Goal: Information Seeking & Learning: Find specific fact

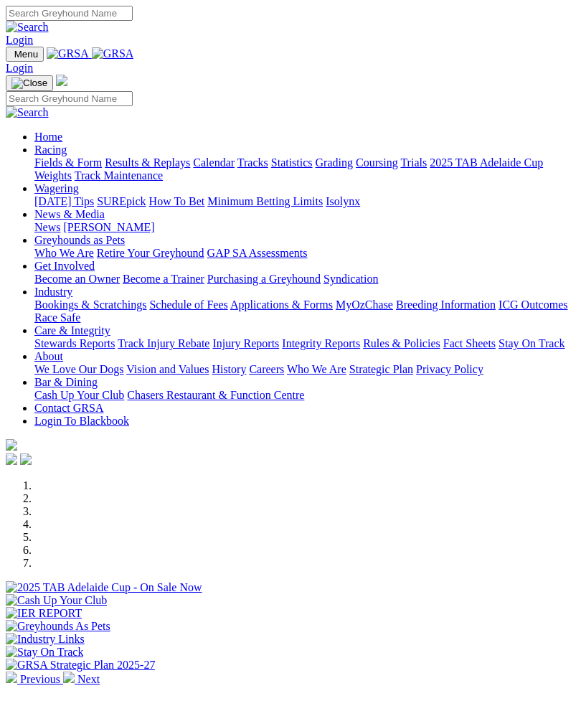
click at [75, 671] on img at bounding box center [68, 676] width 11 height 11
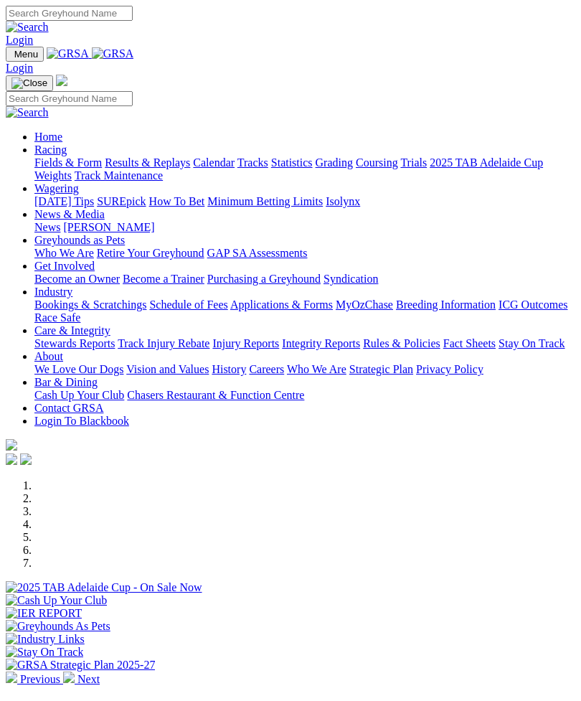
click at [75, 671] on img at bounding box center [68, 676] width 11 height 11
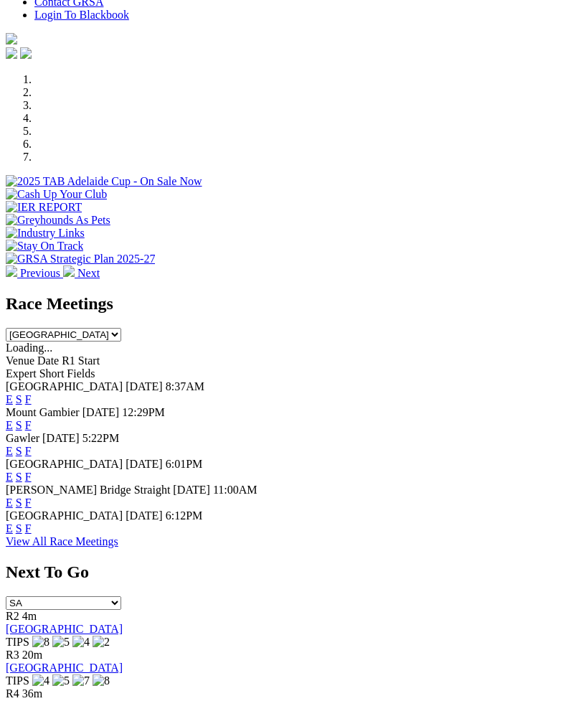
scroll to position [425, 0]
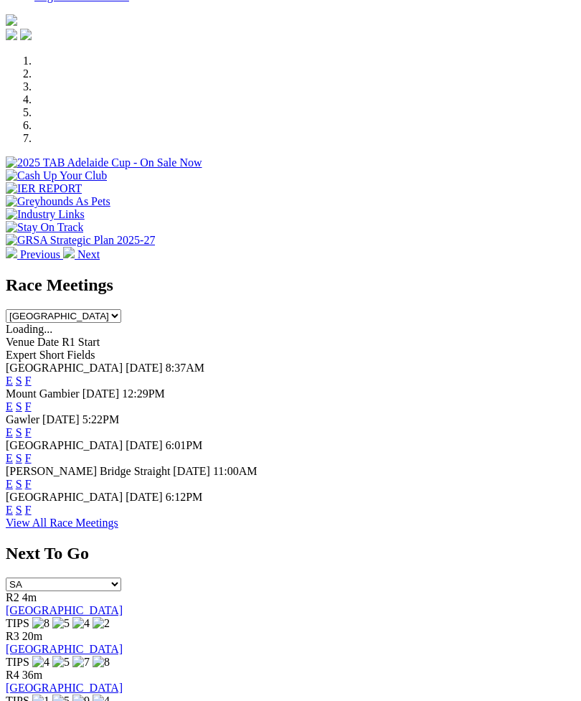
click at [32, 478] on link "F" at bounding box center [28, 484] width 6 height 12
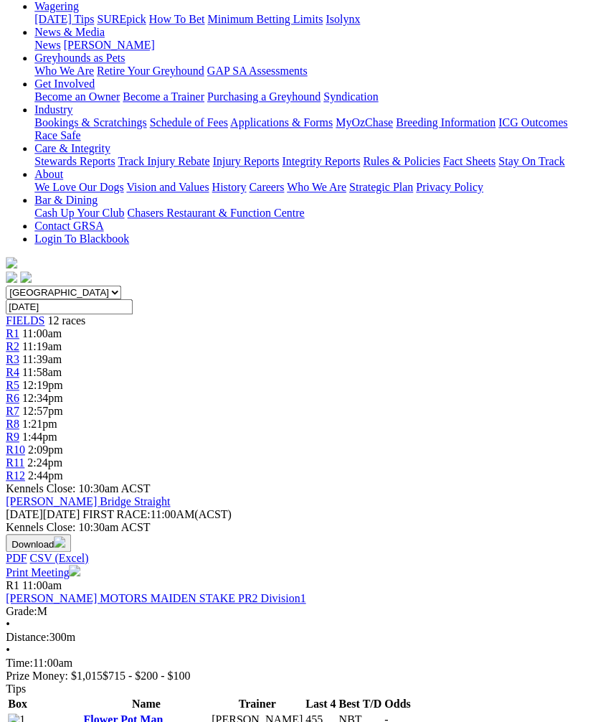
scroll to position [0, 6]
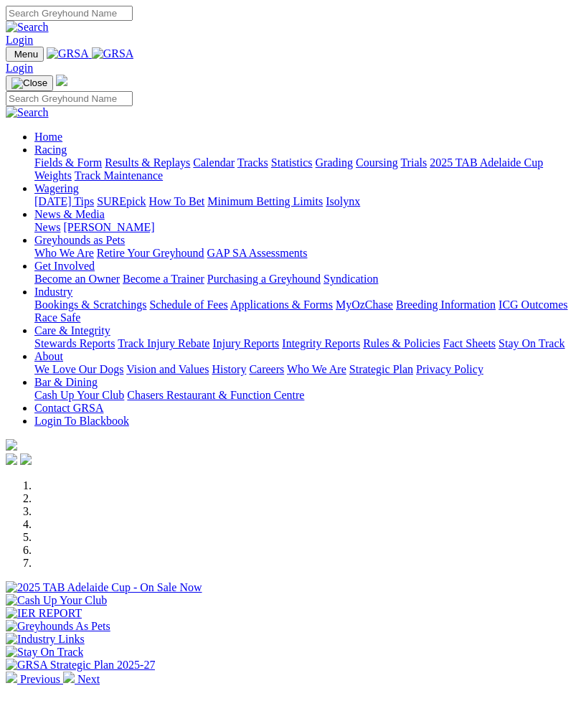
scroll to position [471, 0]
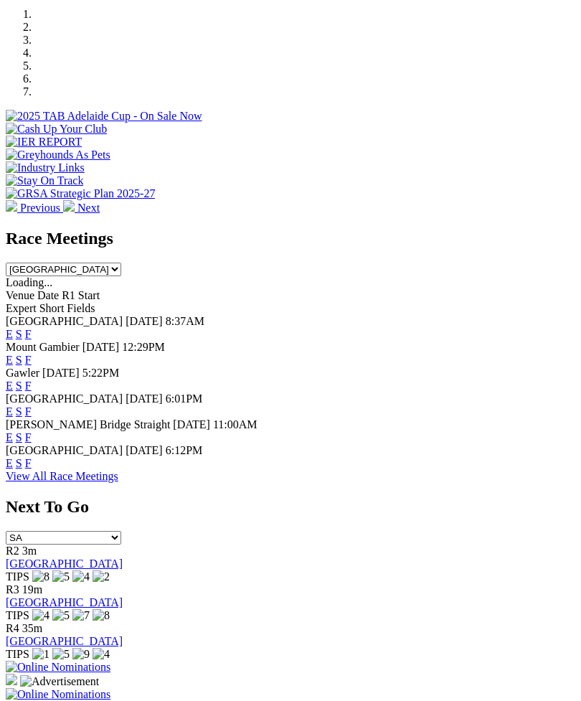
click at [32, 405] on link "F" at bounding box center [28, 411] width 6 height 12
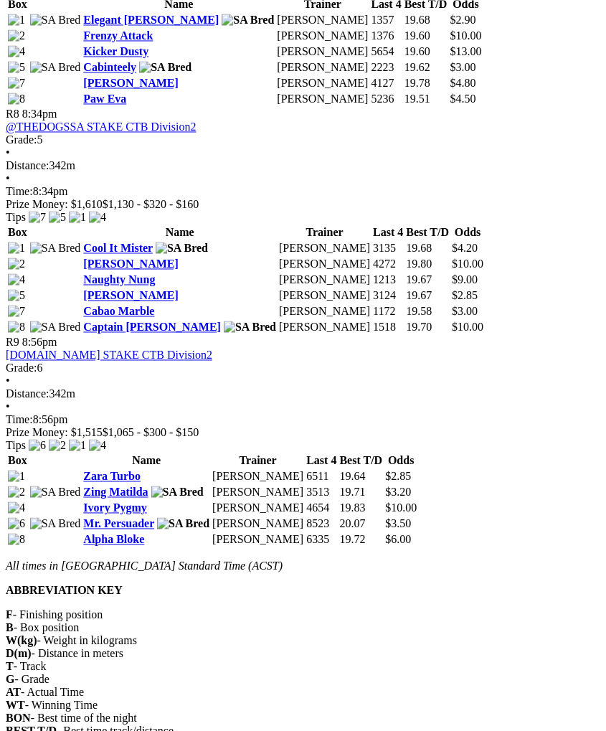
scroll to position [2190, 0]
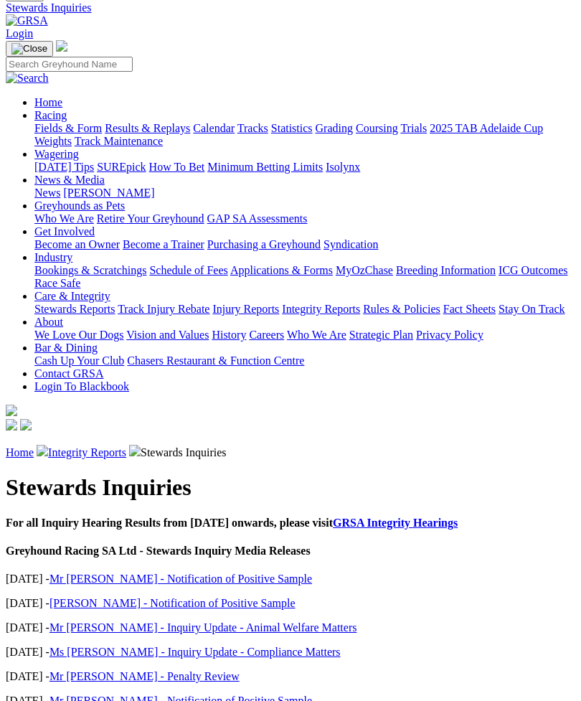
scroll to position [68, 0]
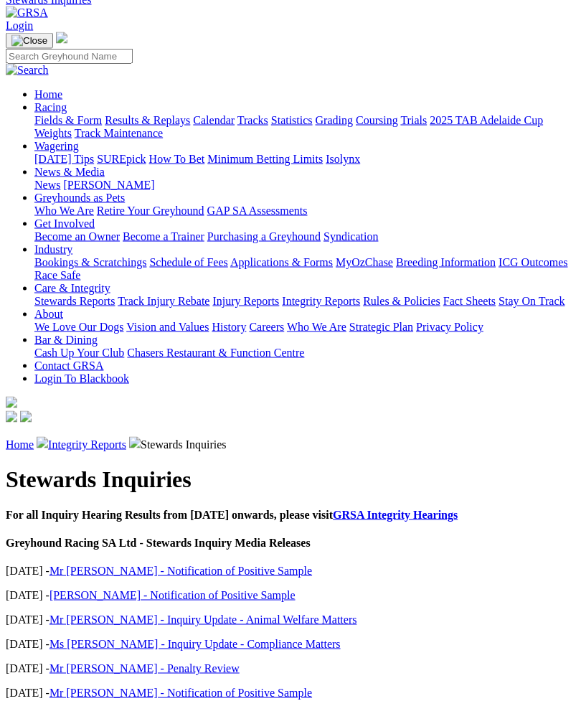
click at [110, 565] on link "Mr [PERSON_NAME] - Notification of Positive Sample" at bounding box center [180, 571] width 263 height 12
